Goal: Check status: Check status

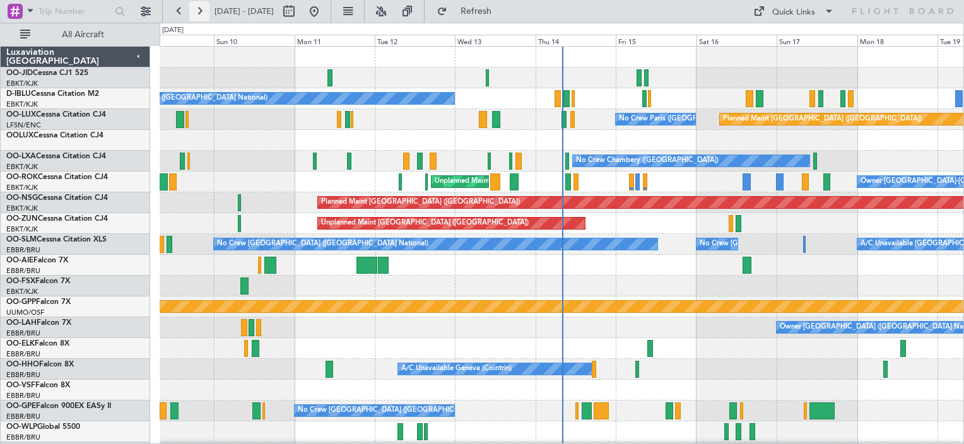
click at [208, 12] on button at bounding box center [199, 11] width 20 height 20
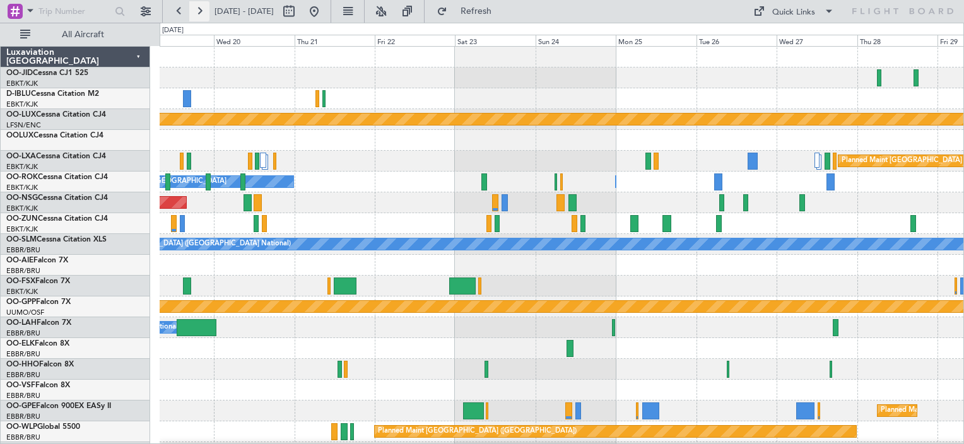
click at [194, 10] on button at bounding box center [199, 11] width 20 height 20
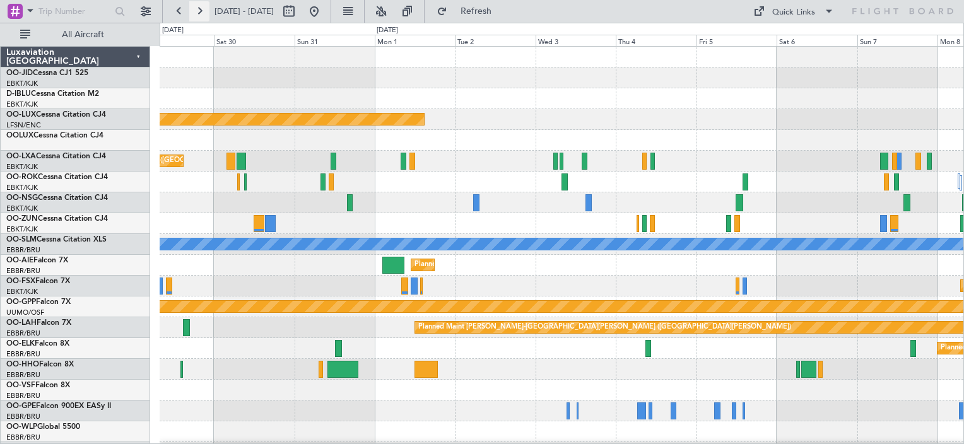
click at [203, 11] on button at bounding box center [199, 11] width 20 height 20
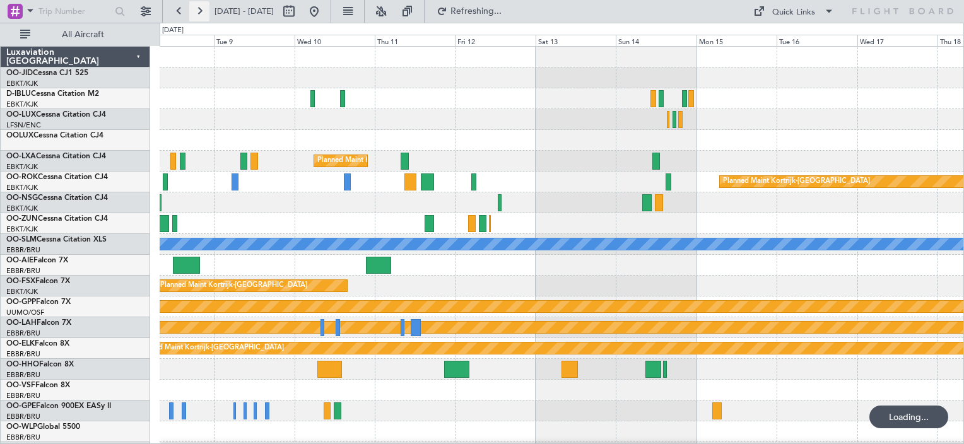
click at [203, 11] on button at bounding box center [199, 11] width 20 height 20
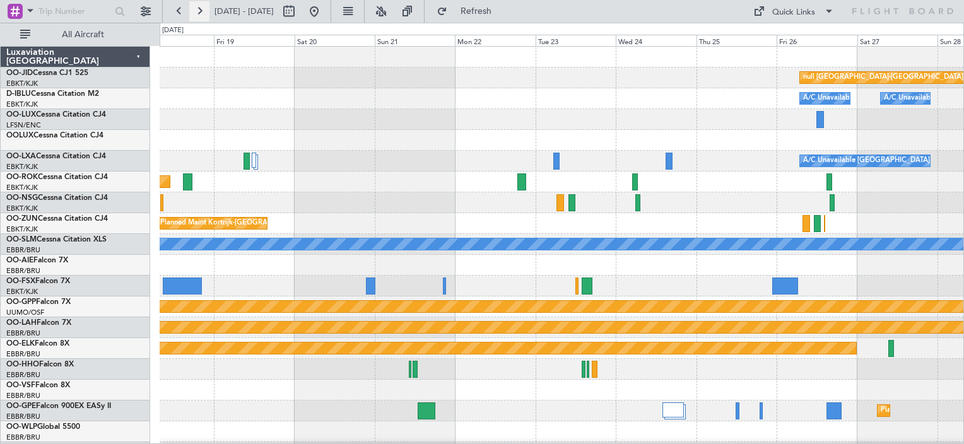
click at [203, 11] on button at bounding box center [199, 11] width 20 height 20
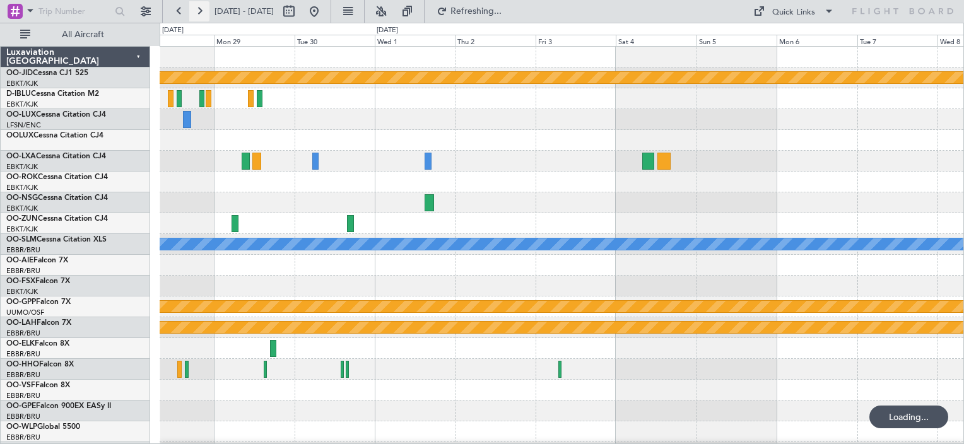
click at [203, 11] on button at bounding box center [199, 11] width 20 height 20
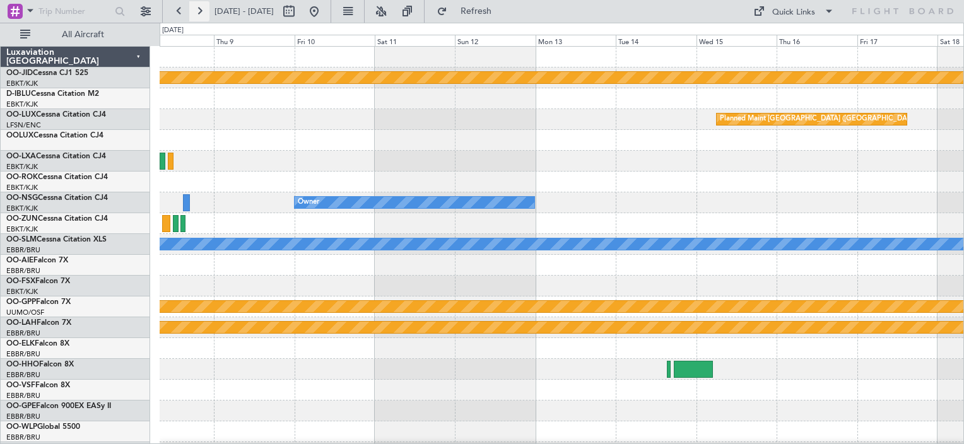
click at [203, 11] on button at bounding box center [199, 11] width 20 height 20
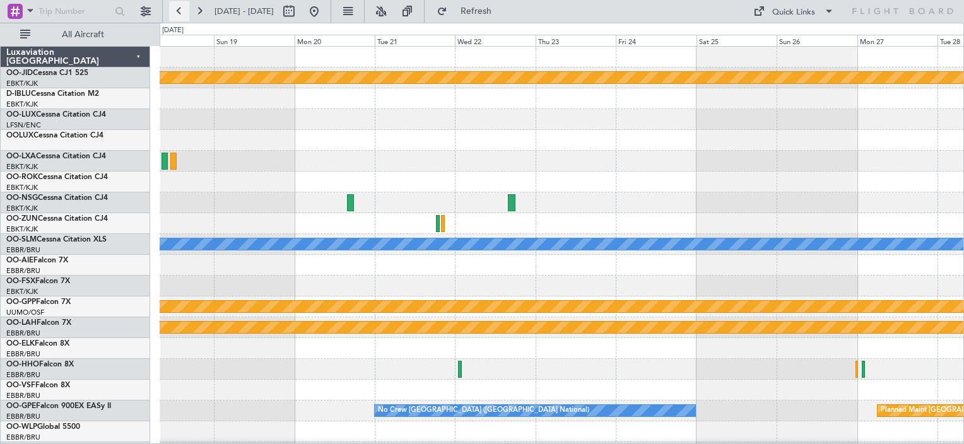
click at [181, 12] on button at bounding box center [179, 11] width 20 height 20
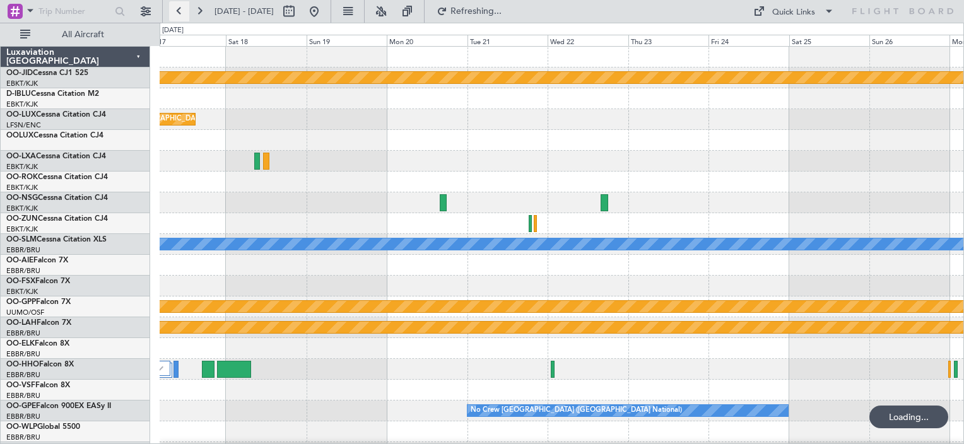
click at [181, 12] on button at bounding box center [179, 11] width 20 height 20
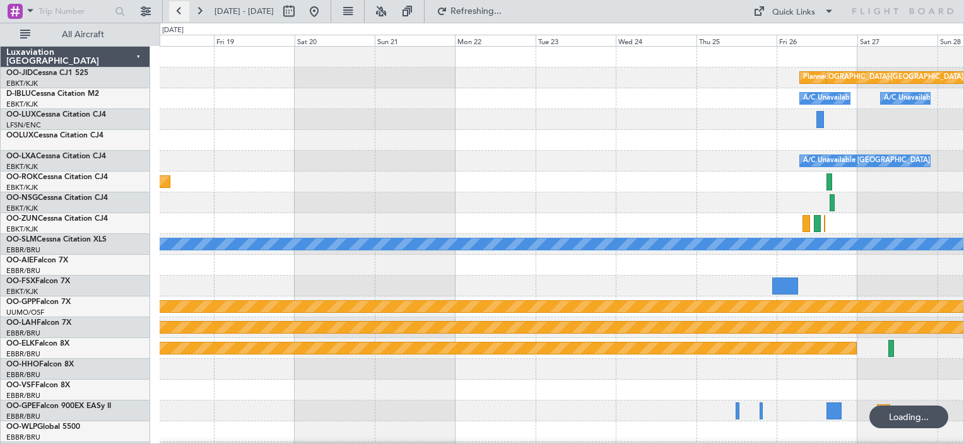
click at [181, 12] on button at bounding box center [179, 11] width 20 height 20
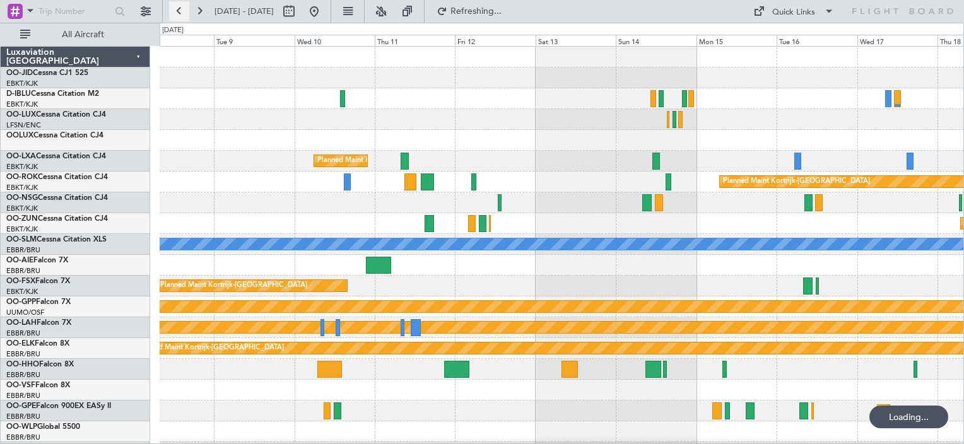
click at [181, 12] on button at bounding box center [179, 11] width 20 height 20
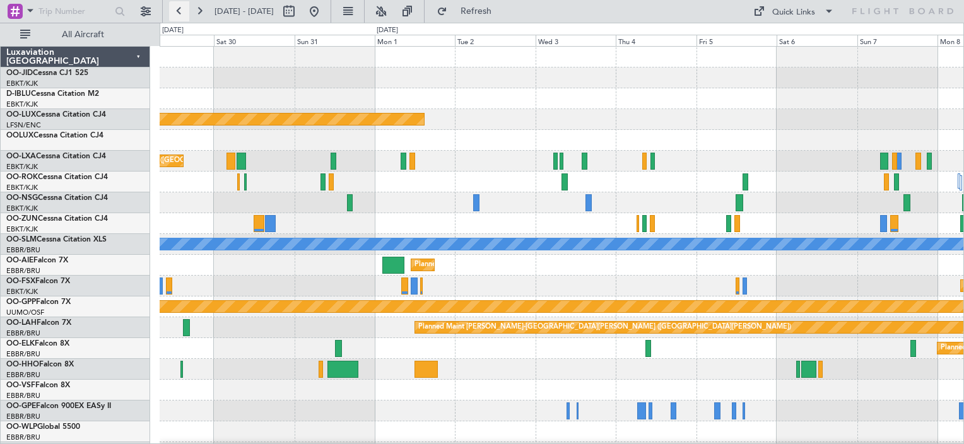
click at [184, 15] on button at bounding box center [179, 11] width 20 height 20
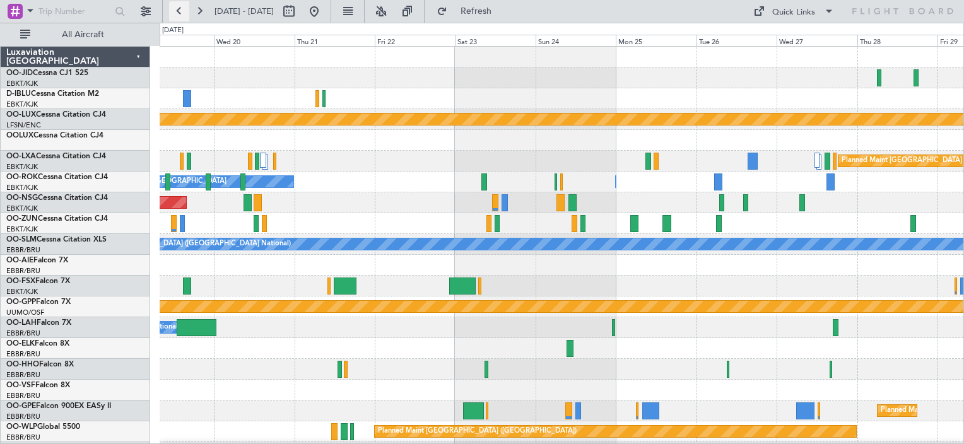
click at [184, 15] on button at bounding box center [179, 11] width 20 height 20
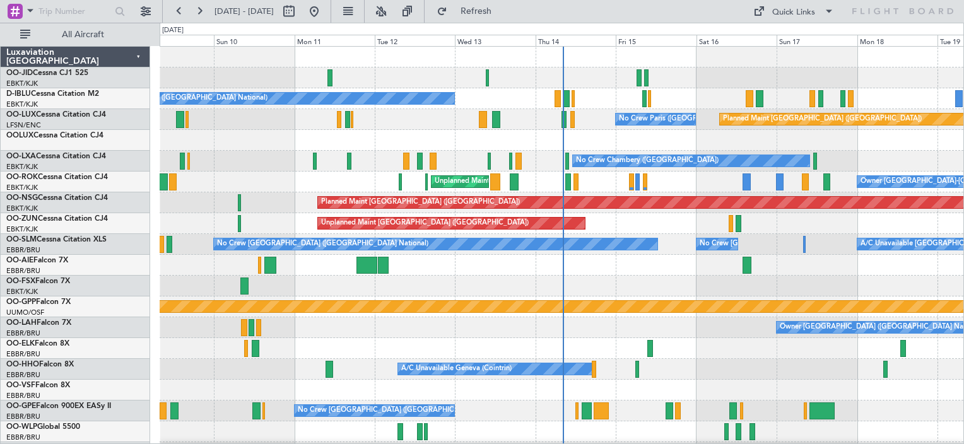
click at [672, 20] on div "[DATE] - [DATE] Refresh Quick Links All Aircraft" at bounding box center [482, 11] width 964 height 23
click at [194, 16] on button at bounding box center [199, 11] width 20 height 20
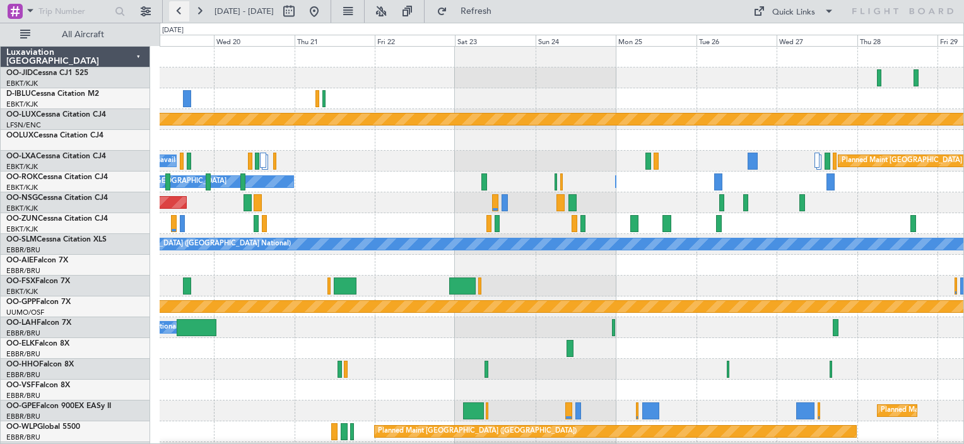
click at [177, 13] on button at bounding box center [179, 11] width 20 height 20
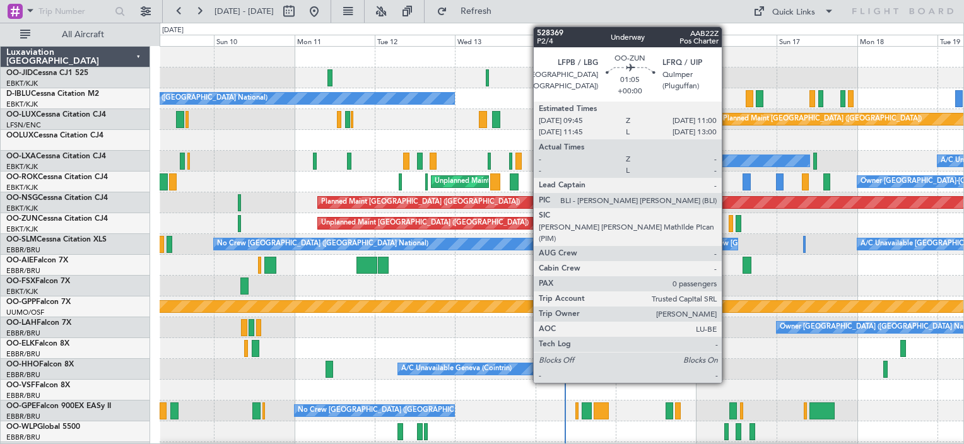
click at [909, 162] on div "No Crew [GEOGRAPHIC_DATA] ([GEOGRAPHIC_DATA] National) Planned Maint [GEOGRAPHI…" at bounding box center [562, 255] width 804 height 417
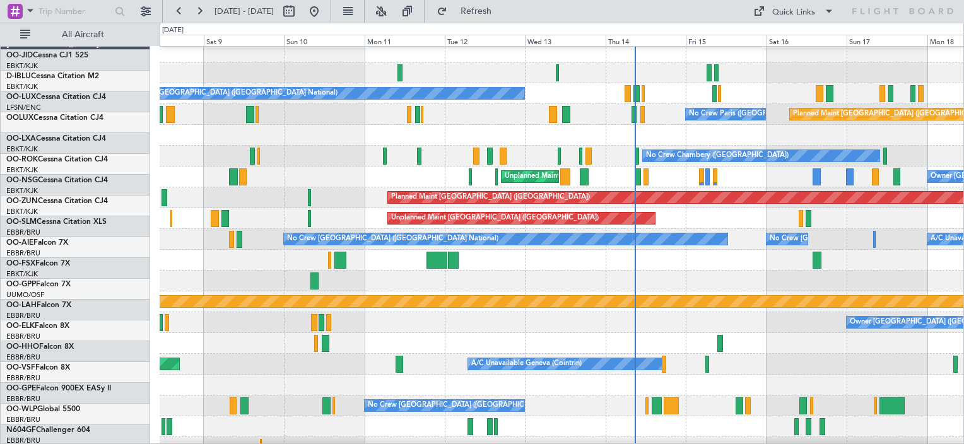
scroll to position [5, 0]
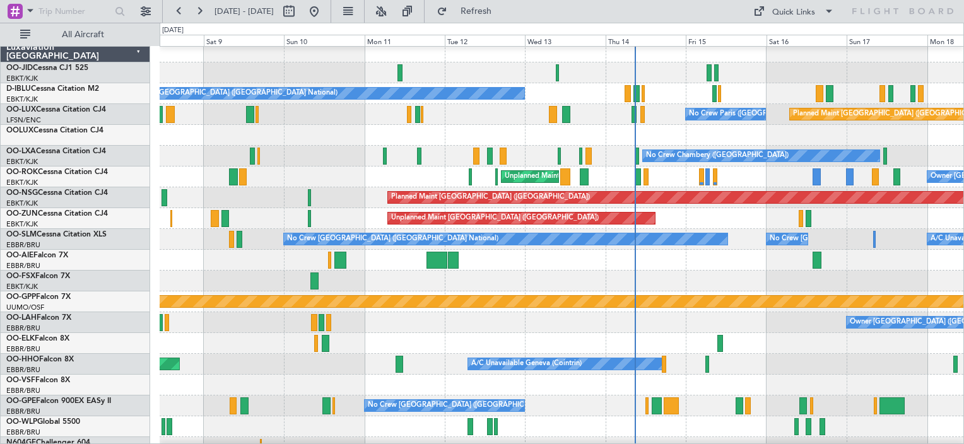
click at [758, 251] on div at bounding box center [562, 260] width 804 height 21
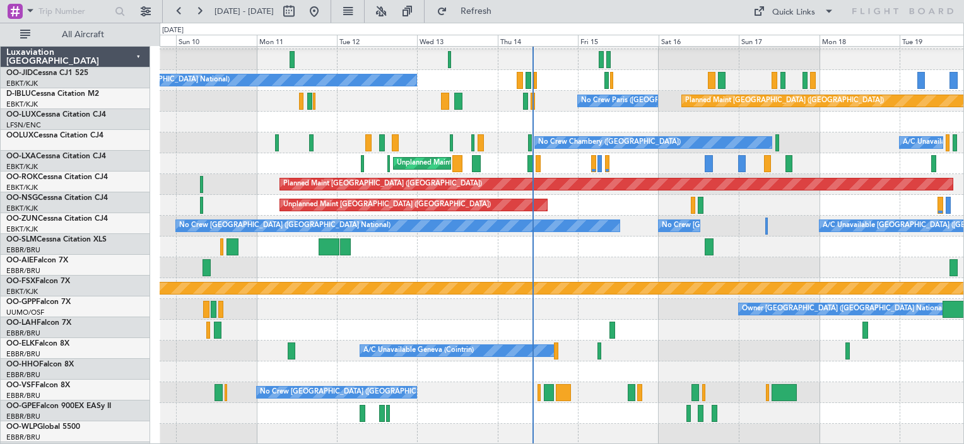
scroll to position [18, 0]
